Goal: Task Accomplishment & Management: Manage account settings

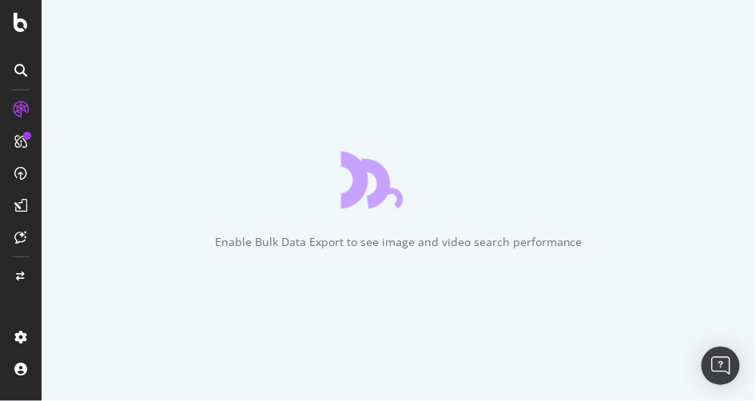
click at [22, 34] on div at bounding box center [21, 200] width 42 height 401
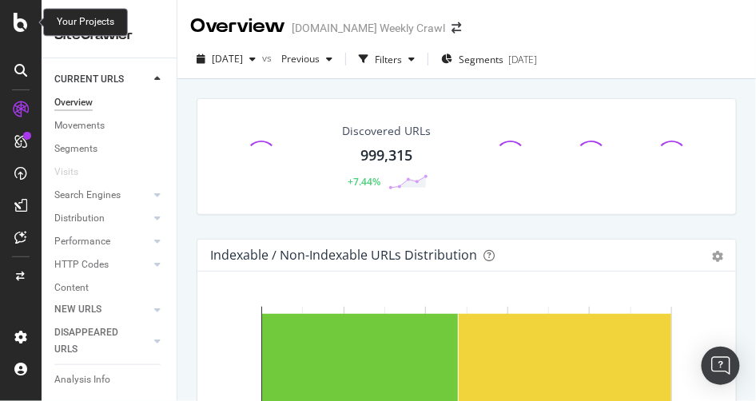
click at [22, 27] on icon at bounding box center [21, 22] width 14 height 19
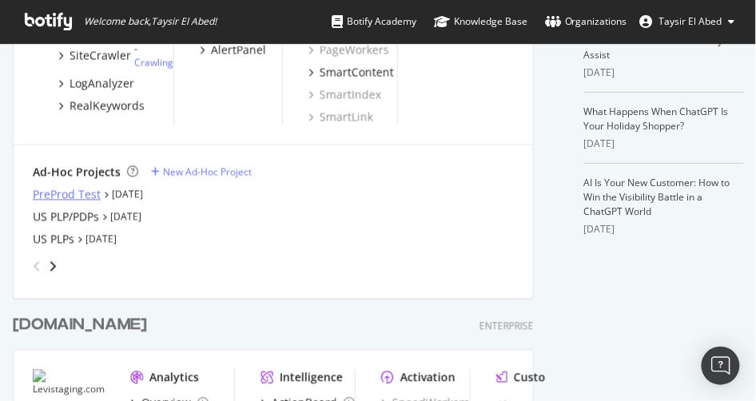
scroll to position [455, 0]
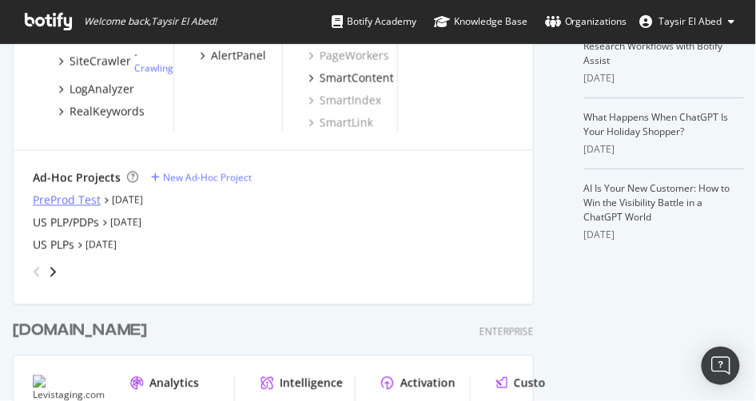
click at [81, 203] on div "PreProd Test" at bounding box center [67, 201] width 68 height 16
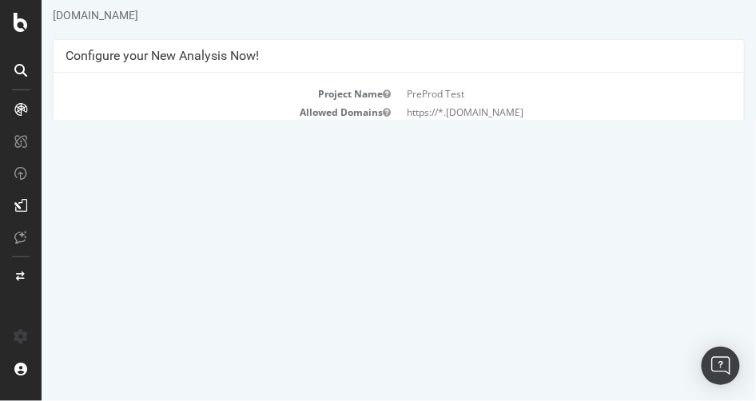
scroll to position [10, 0]
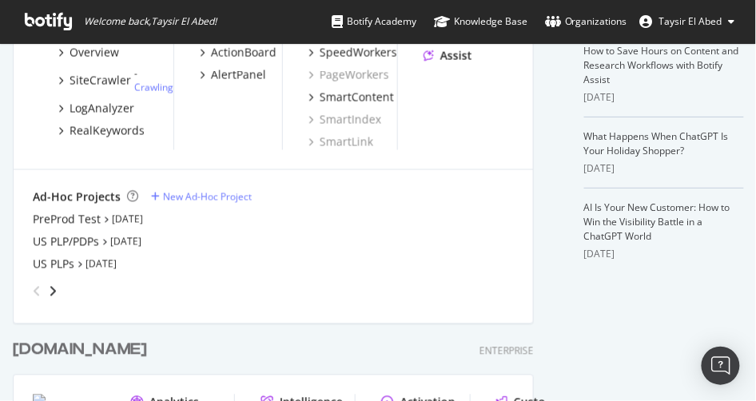
scroll to position [451, 0]
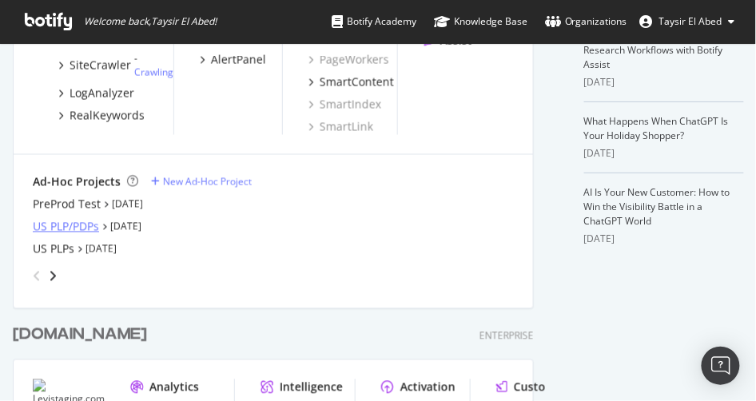
click at [91, 228] on div "US PLP/PDPs" at bounding box center [66, 227] width 66 height 16
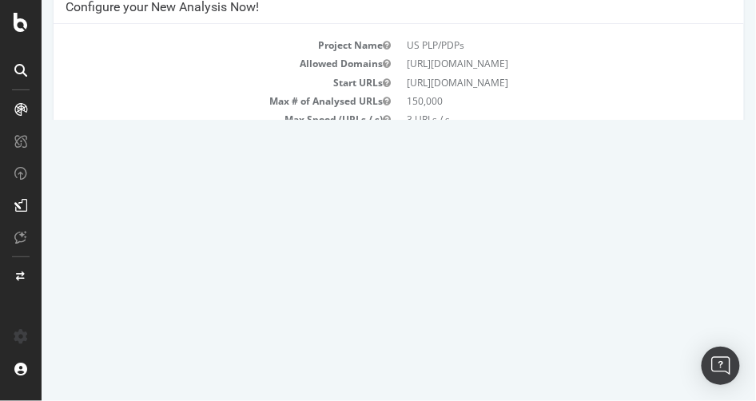
scroll to position [107, 0]
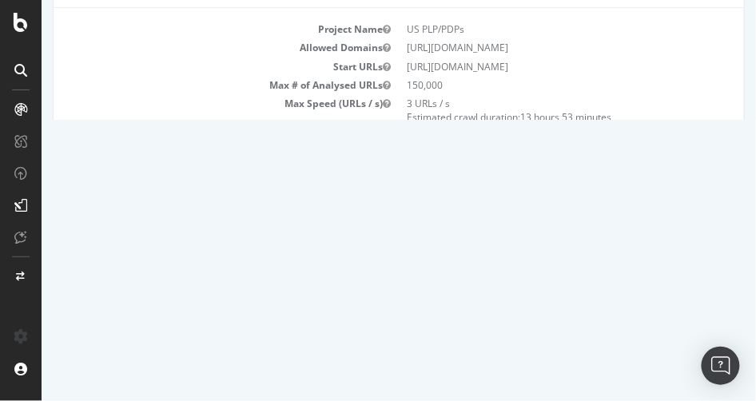
click at [419, 240] on p "View Crawl Settings" at bounding box center [398, 242] width 666 height 14
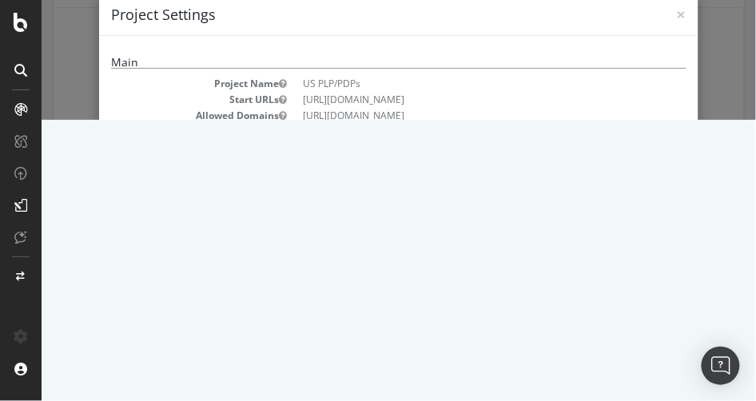
scroll to position [0, 0]
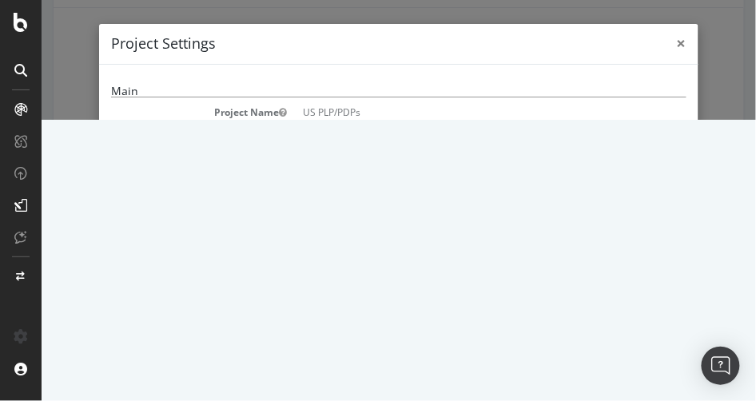
click at [679, 46] on span "×" at bounding box center [681, 43] width 10 height 22
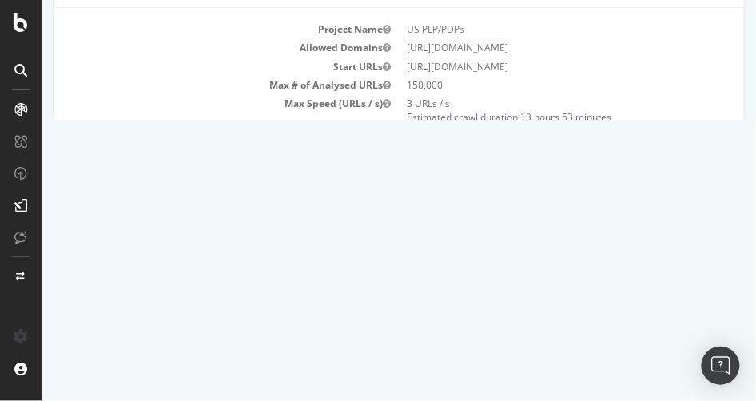
click at [450, 269] on link "Settings" at bounding box center [450, 268] width 36 height 14
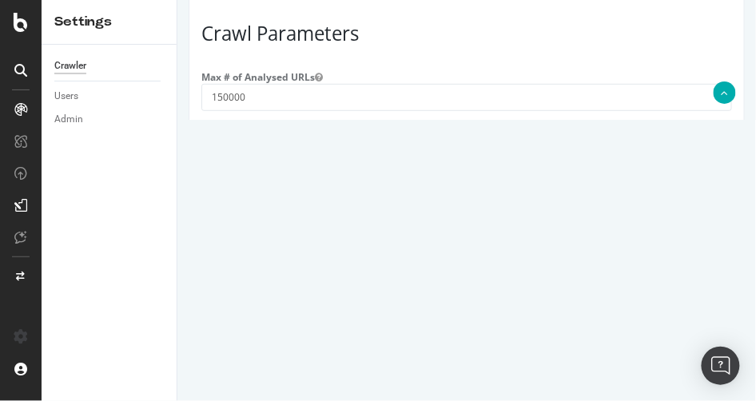
scroll to position [1260, 0]
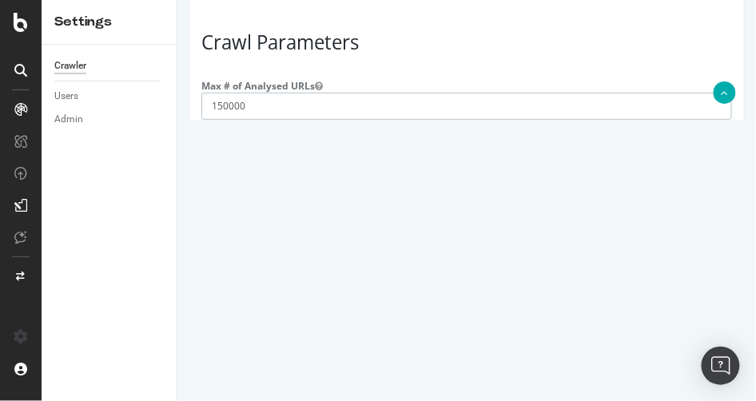
drag, startPoint x: 220, startPoint y: 105, endPoint x: 212, endPoint y: 105, distance: 8.8
click at [212, 105] on input "150000" at bounding box center [465, 106] width 530 height 27
click at [240, 111] on input "200000" at bounding box center [465, 106] width 530 height 27
type input "20000"
click at [248, 173] on input "3" at bounding box center [465, 164] width 530 height 27
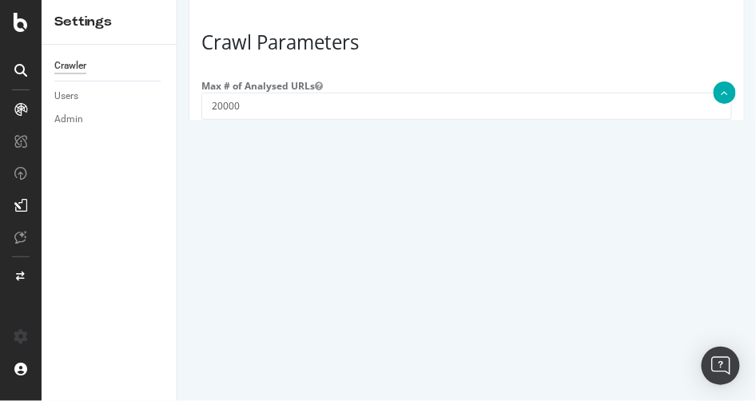
type input "1"
click at [321, 228] on div "[PERSON_NAME]" at bounding box center [466, 232] width 554 height 46
click at [218, 107] on input "20000" at bounding box center [465, 106] width 530 height 27
type input "30000"
click at [264, 170] on input "1" at bounding box center [465, 164] width 530 height 27
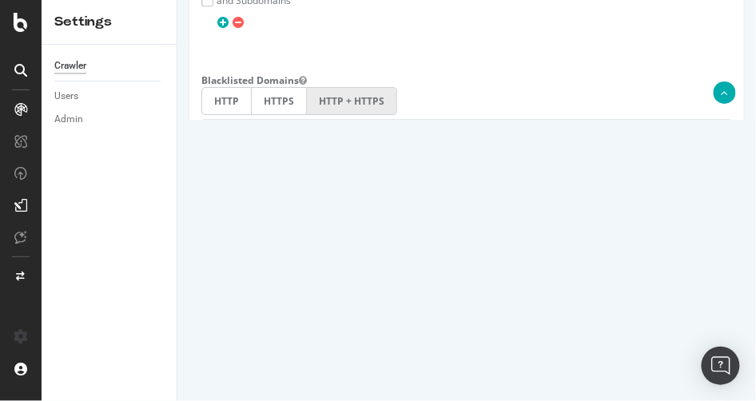
scroll to position [1419, 0]
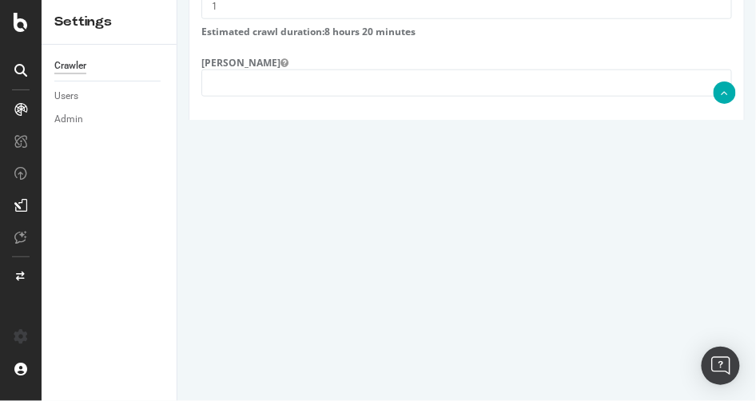
click at [474, 356] on input "Save & Back to Project" at bounding box center [485, 349] width 116 height 24
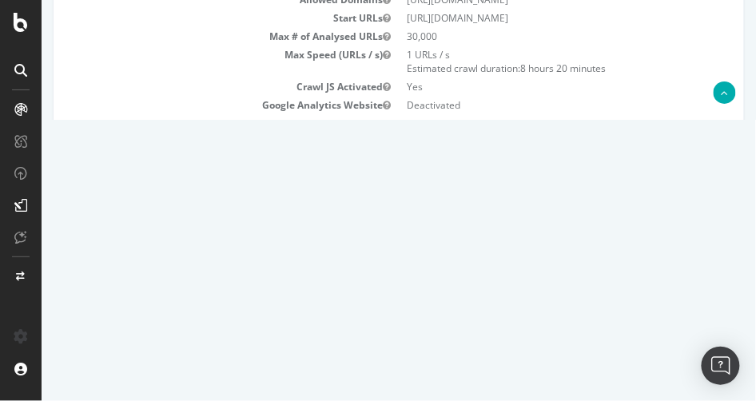
scroll to position [216, 0]
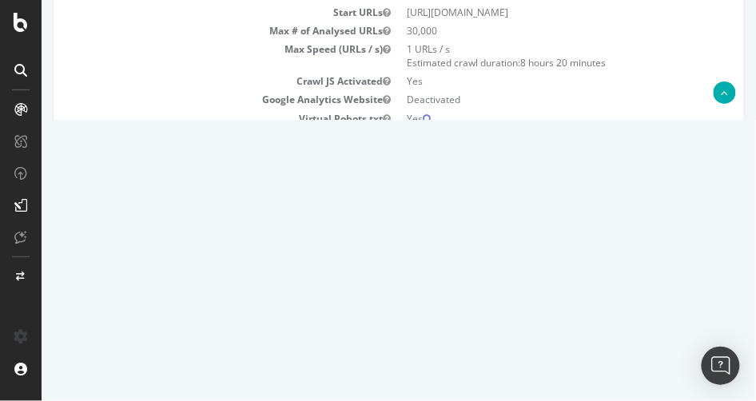
click at [387, 215] on button "Yes! Start Now" at bounding box center [377, 215] width 99 height 26
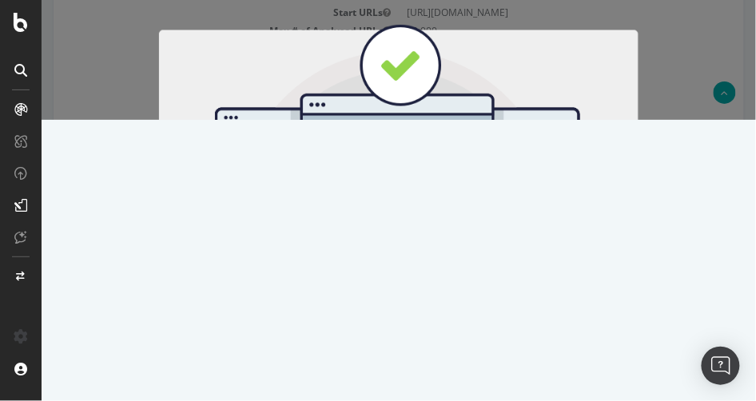
click at [361, 274] on button "Cancel" at bounding box center [361, 265] width 54 height 27
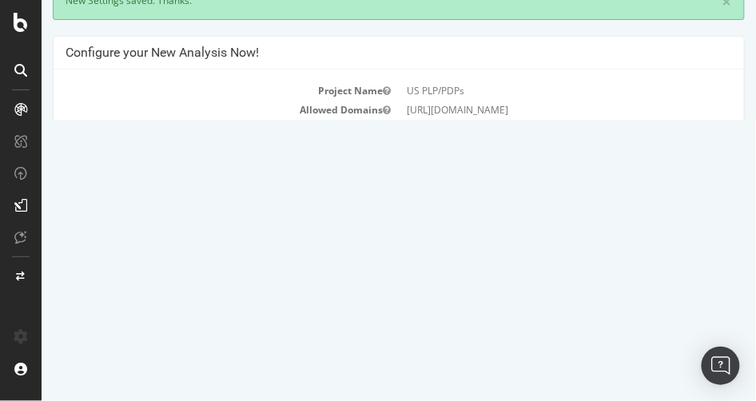
scroll to position [103, 0]
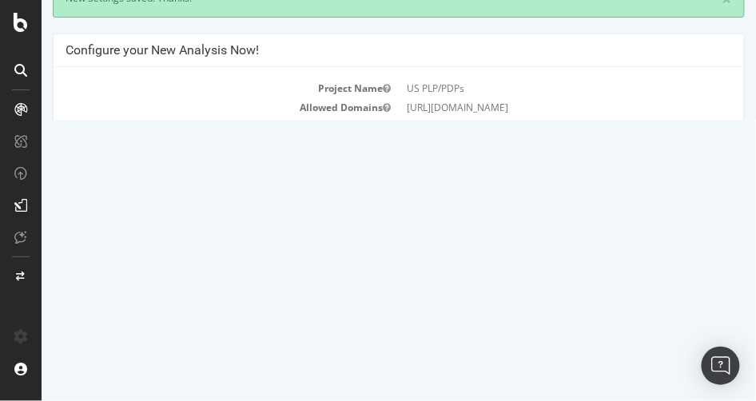
click at [427, 233] on icon at bounding box center [426, 233] width 9 height 10
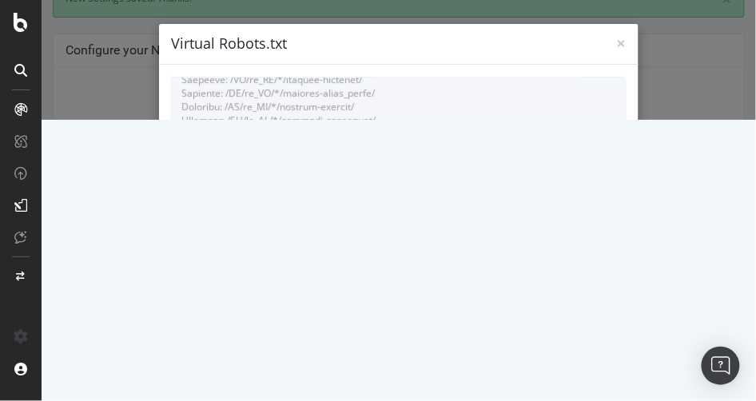
scroll to position [0, 0]
click at [619, 44] on span "×" at bounding box center [621, 43] width 10 height 22
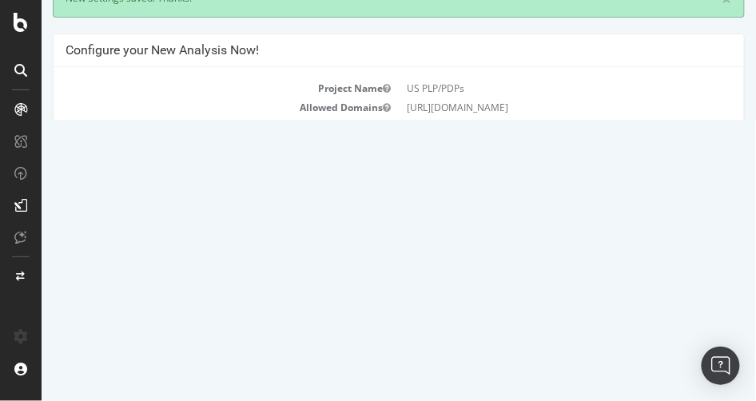
click at [387, 335] on button "Yes! Start Now" at bounding box center [377, 329] width 99 height 26
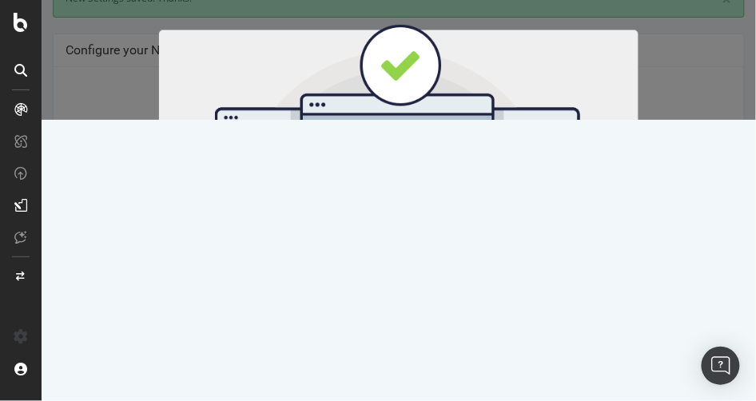
click at [438, 266] on button "Start Now" at bounding box center [427, 265] width 70 height 27
